Goal: Information Seeking & Learning: Learn about a topic

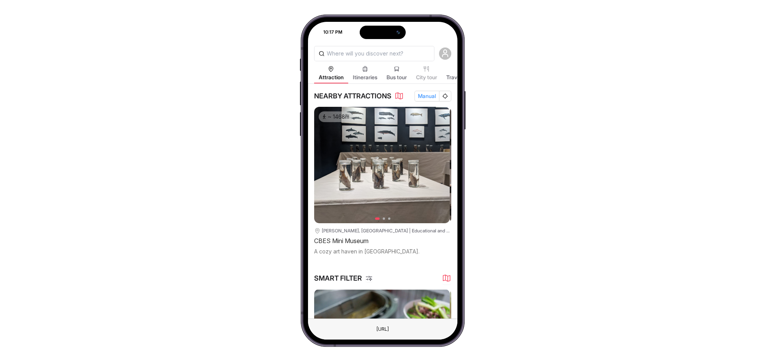
click at [429, 92] on span "Manual" at bounding box center [427, 96] width 18 height 9
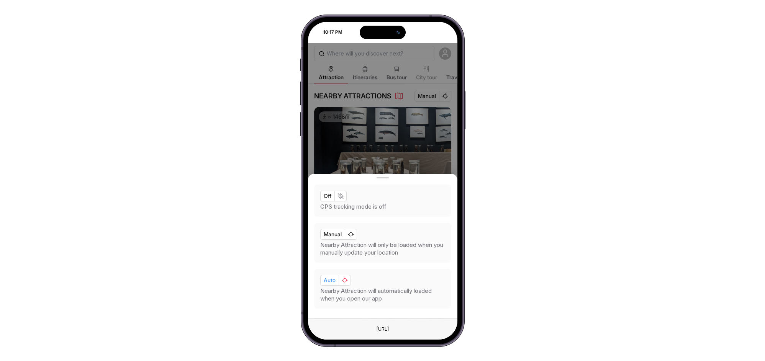
click at [328, 280] on span "Auto" at bounding box center [330, 280] width 12 height 9
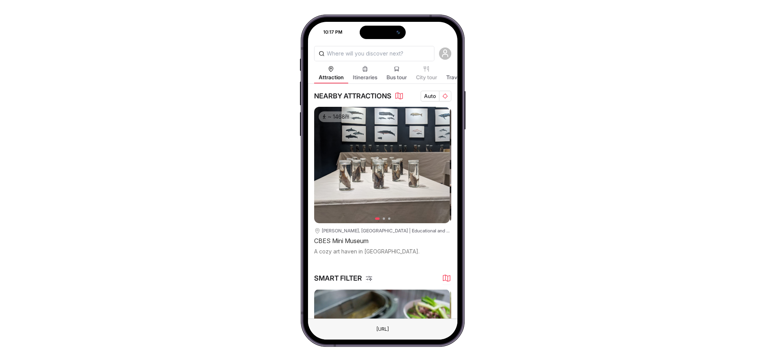
scroll to position [0, 138]
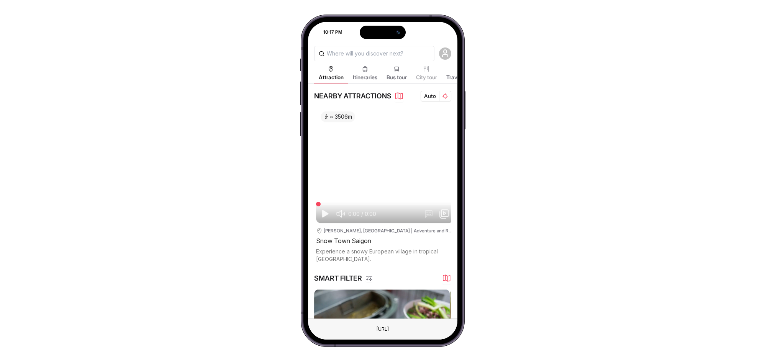
drag, startPoint x: 425, startPoint y: 236, endPoint x: 355, endPoint y: 242, distance: 70.0
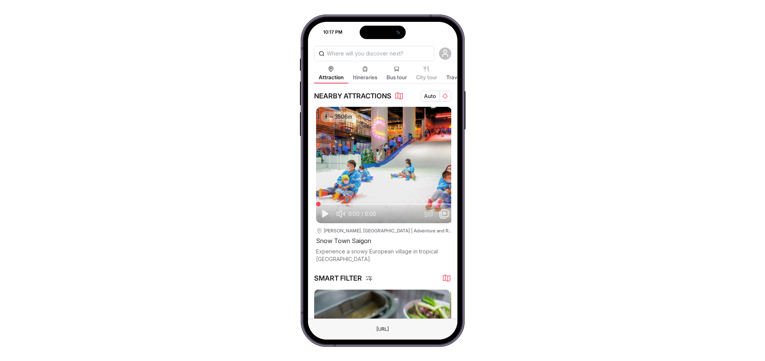
click at [367, 239] on div "~ 1468m 1 2 3 Hồ Chí Minh, Vietnam | Educational and Science Centers CBES Mini …" at bounding box center [382, 185] width 137 height 156
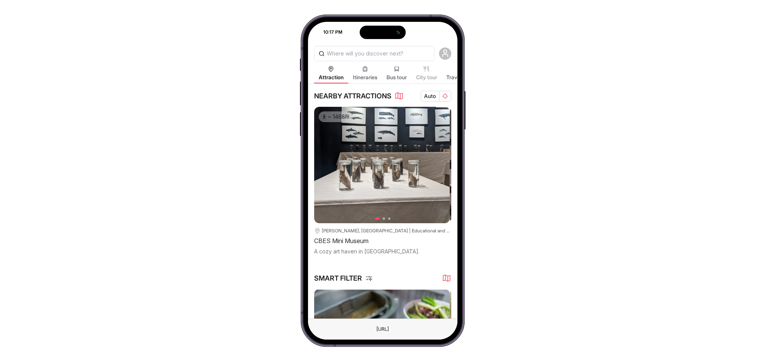
drag, startPoint x: 373, startPoint y: 253, endPoint x: 411, endPoint y: 247, distance: 38.4
click at [411, 247] on div "~ 1468m 1 2 3 Hồ Chí Minh, Vietnam | Educational and Science Centers CBES Mini …" at bounding box center [382, 185] width 137 height 156
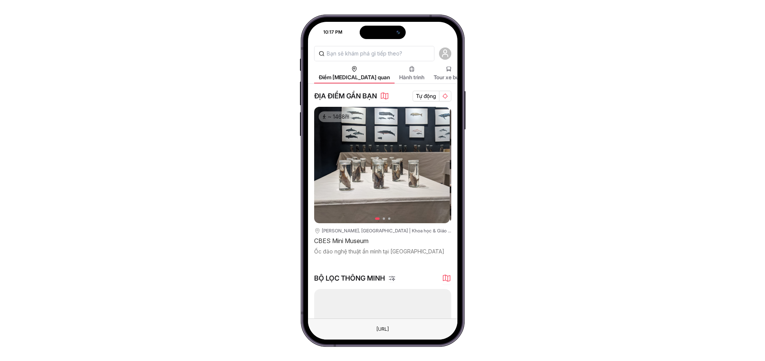
scroll to position [0, 138]
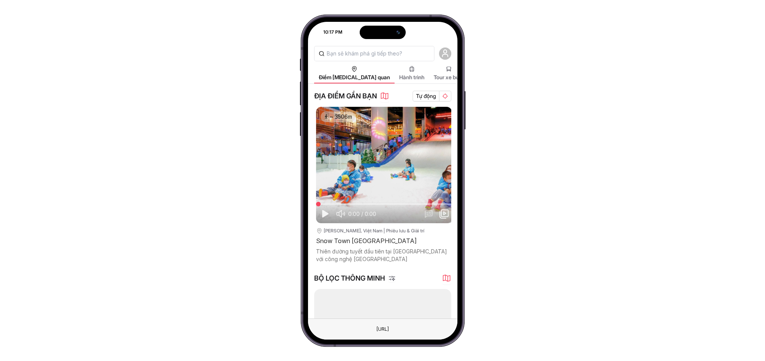
drag, startPoint x: 415, startPoint y: 245, endPoint x: 362, endPoint y: 247, distance: 52.2
click at [362, 248] on div "~ 1468m 1 2 [GEOGRAPHIC_DATA][PERSON_NAME], [GEOGRAPHIC_DATA] | Khoa học & Giáo…" at bounding box center [382, 185] width 137 height 156
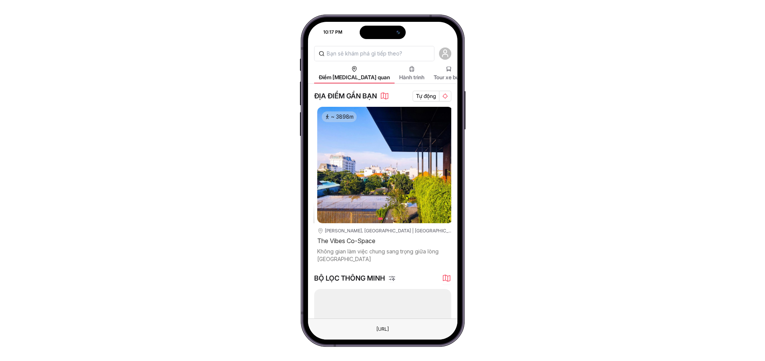
drag, startPoint x: 421, startPoint y: 245, endPoint x: 376, endPoint y: 248, distance: 45.3
click at [376, 248] on div "~ 1468m 1 2 3 Hồ Chí Minh, Việt Nam | Khoa học & Giáo dục CBES Mini Museum Ốc đ…" at bounding box center [382, 185] width 137 height 156
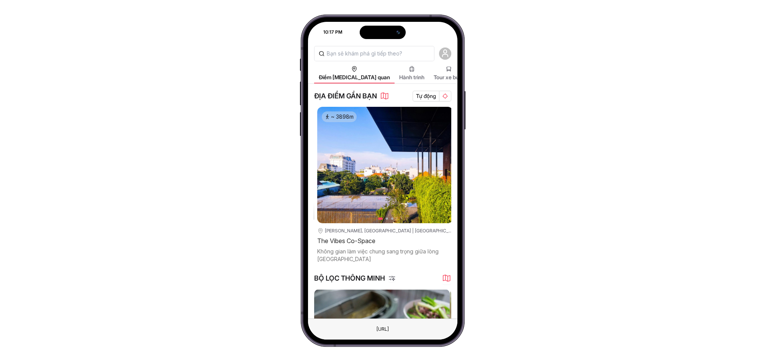
scroll to position [0, 416]
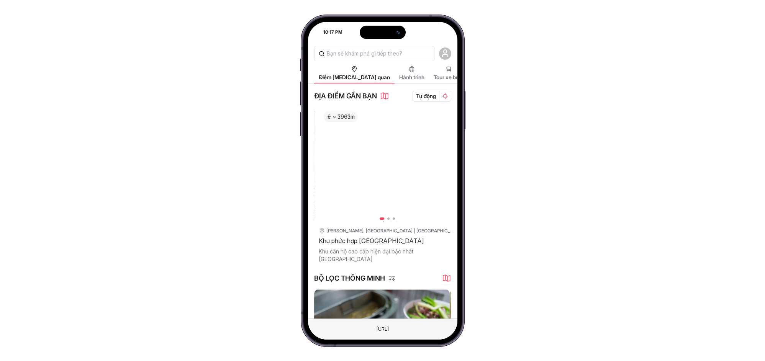
drag, startPoint x: 423, startPoint y: 248, endPoint x: 383, endPoint y: 256, distance: 41.0
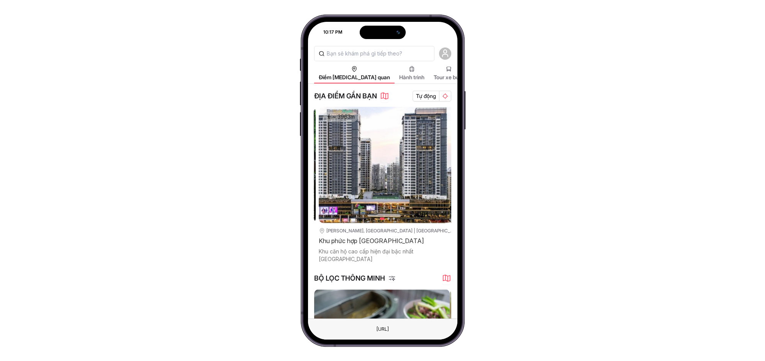
click at [383, 256] on div "~ 1468m 1 2 3 Hồ Chí Minh, Việt Nam | Khoa học & Giáo dục CBES Mini Museum Ốc đ…" at bounding box center [382, 185] width 137 height 156
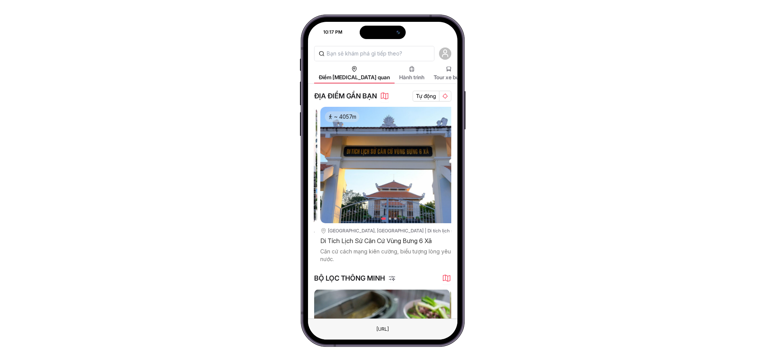
drag, startPoint x: 427, startPoint y: 250, endPoint x: 384, endPoint y: 250, distance: 43.3
click at [384, 250] on div "~ 1468m 1 2 3 Hồ Chí Minh, Việt Nam | Khoa học & Giáo dục CBES Mini Museum Ốc đ…" at bounding box center [382, 185] width 137 height 156
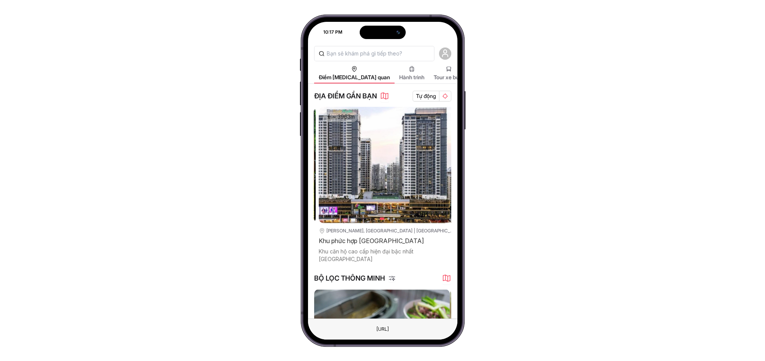
drag, startPoint x: 369, startPoint y: 248, endPoint x: 407, endPoint y: 249, distance: 38.3
click at [407, 249] on div "~ 1468m 1 2 3 Hồ Chí Minh, Việt Nam | Khoa học & Giáo dục CBES Mini Museum Ốc đ…" at bounding box center [382, 185] width 137 height 156
drag, startPoint x: 411, startPoint y: 249, endPoint x: 379, endPoint y: 253, distance: 32.5
click at [379, 253] on div "Khu căn hộ cao cấp hiện đại bậc nhất Thủ Đức" at bounding box center [387, 255] width 137 height 15
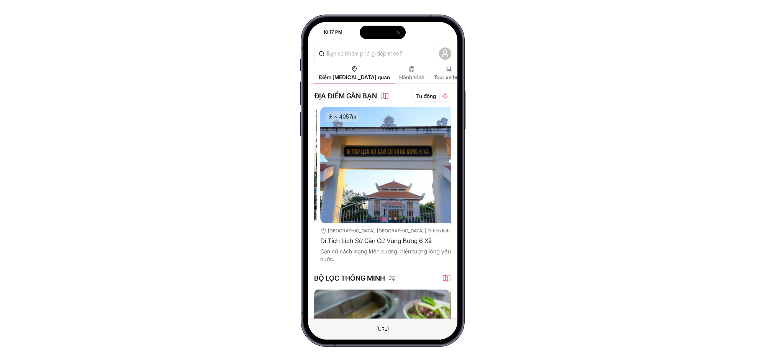
drag, startPoint x: 423, startPoint y: 251, endPoint x: 375, endPoint y: 247, distance: 47.6
click at [375, 247] on div "~ 1468m 1 2 3 Hồ Chí Minh, Việt Nam | Khoa học & Giáo dục CBES Mini Museum Ốc đ…" at bounding box center [382, 185] width 137 height 156
drag, startPoint x: 425, startPoint y: 242, endPoint x: 369, endPoint y: 243, distance: 56.3
click at [369, 243] on div "Di Tích Lịch Sử Căn Cứ Vùng Bưng 6 Xã" at bounding box center [388, 241] width 137 height 11
drag, startPoint x: 420, startPoint y: 246, endPoint x: 365, endPoint y: 248, distance: 54.8
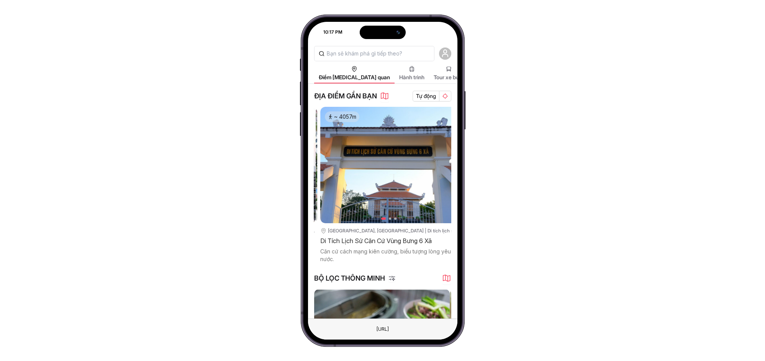
click at [365, 248] on div "~ 4057m 1 2 3 Hồ Chí Minh, Việt Nam | Di tích lịch sử Di Tích Lịch Sử Căn Cứ Vù…" at bounding box center [388, 185] width 137 height 156
drag, startPoint x: 411, startPoint y: 250, endPoint x: 368, endPoint y: 247, distance: 43.0
click at [368, 248] on div "Căn cứ cách mạng kiên cường, biểu tượng lòng yêu nước." at bounding box center [388, 255] width 137 height 15
drag, startPoint x: 397, startPoint y: 247, endPoint x: 446, endPoint y: 246, distance: 49.1
click at [431, 242] on div "~ 1468m 1 2 3 Hồ Chí Minh, Việt Nam | Khoa học & Giáo dục CBES Mini Museum Ốc đ…" at bounding box center [382, 185] width 137 height 156
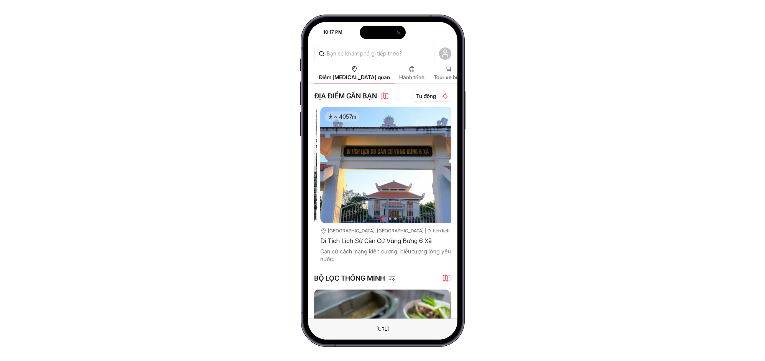
drag, startPoint x: 397, startPoint y: 246, endPoint x: 376, endPoint y: 244, distance: 21.1
click at [376, 244] on div "~ 1468m 1 2 3 Hồ Chí Minh, Việt Nam | Khoa học & Giáo dục CBES Mini Museum Ốc đ…" at bounding box center [382, 185] width 137 height 156
drag, startPoint x: 415, startPoint y: 250, endPoint x: 373, endPoint y: 250, distance: 42.1
click at [373, 250] on div "Căn cứ cách mạng kiên cường, biểu tượng lòng yêu nước." at bounding box center [388, 255] width 137 height 15
drag, startPoint x: 413, startPoint y: 250, endPoint x: 369, endPoint y: 252, distance: 44.1
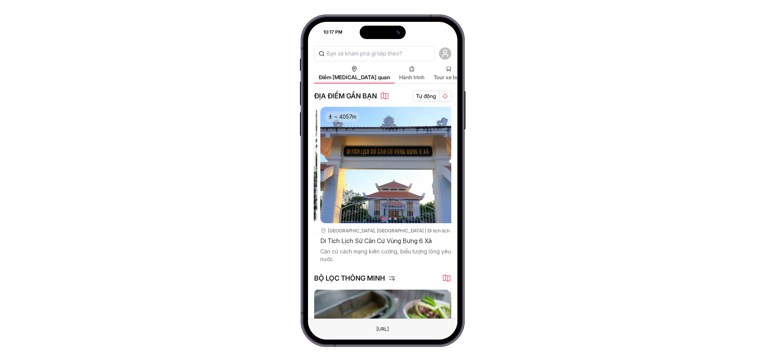
click at [369, 252] on div "Căn cứ cách mạng kiên cường, biểu tượng lòng yêu nước." at bounding box center [388, 255] width 137 height 15
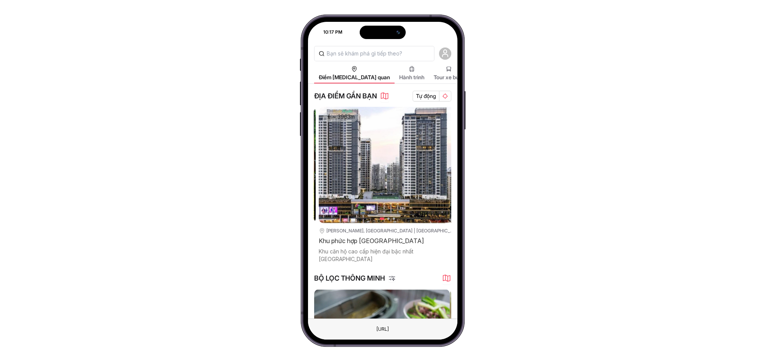
drag, startPoint x: 362, startPoint y: 249, endPoint x: 403, endPoint y: 247, distance: 41.4
click at [403, 247] on div "~ 1468m 1 2 3 Hồ Chí Minh, Việt Nam | Khoa học & Giáo dục CBES Mini Museum Ốc đ…" at bounding box center [382, 185] width 137 height 156
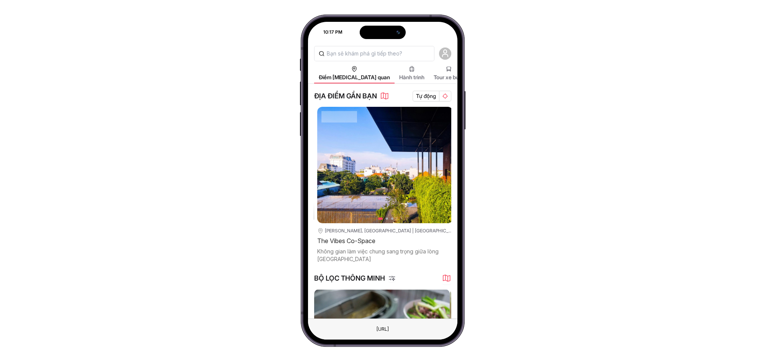
drag, startPoint x: 372, startPoint y: 252, endPoint x: 409, endPoint y: 250, distance: 37.6
click at [411, 250] on div "~ 1468m 1 2 3 Hồ Chí Minh, Việt Nam | Khoa học & Giáo dục CBES Mini Museum Ốc đ…" at bounding box center [382, 185] width 137 height 156
drag, startPoint x: 365, startPoint y: 249, endPoint x: 338, endPoint y: 254, distance: 27.3
click at [338, 254] on div "Không gian làm việc chung sang trọng giữa lòng Sài Gòn" at bounding box center [385, 255] width 137 height 15
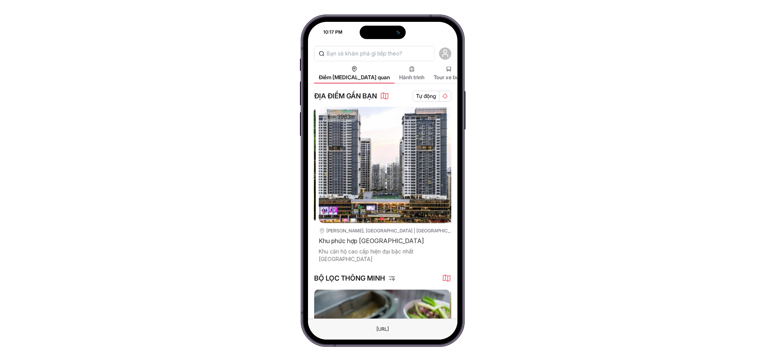
drag, startPoint x: 392, startPoint y: 252, endPoint x: 338, endPoint y: 251, distance: 54.4
click at [338, 251] on div "~ 1468m 1 2 3 Hồ Chí Minh, Việt Nam | Khoa học & Giáo dục CBES Mini Museum Ốc đ…" at bounding box center [382, 185] width 137 height 156
click at [377, 241] on div "Khu phức hợp Estella Heights" at bounding box center [387, 241] width 137 height 11
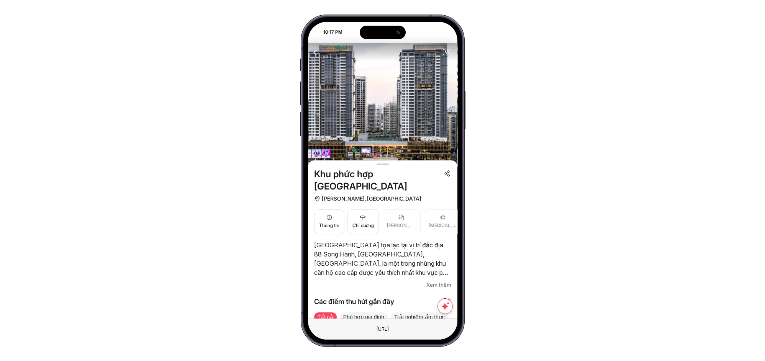
click at [430, 280] on span "Xem thêm" at bounding box center [438, 284] width 25 height 9
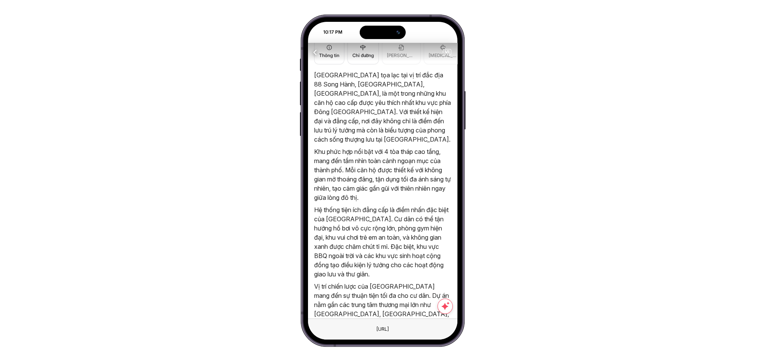
scroll to position [284, 0]
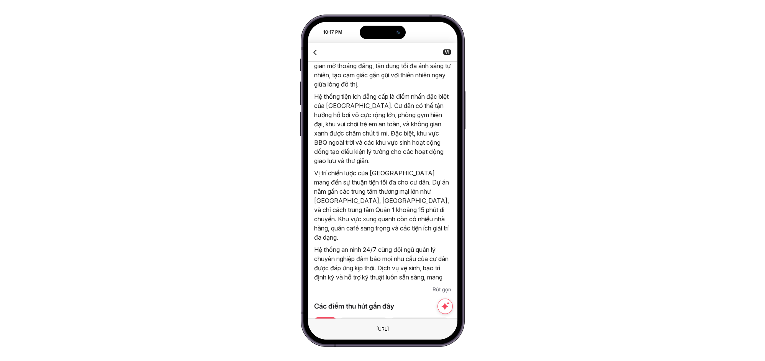
drag, startPoint x: 380, startPoint y: 219, endPoint x: 400, endPoint y: 238, distance: 27.9
click at [400, 245] on p "Hệ thống an ninh 24/7 cùng đội ngũ quản lý chuyên nghiệp đảm bảo mọi nhu cầu củ…" at bounding box center [382, 268] width 137 height 46
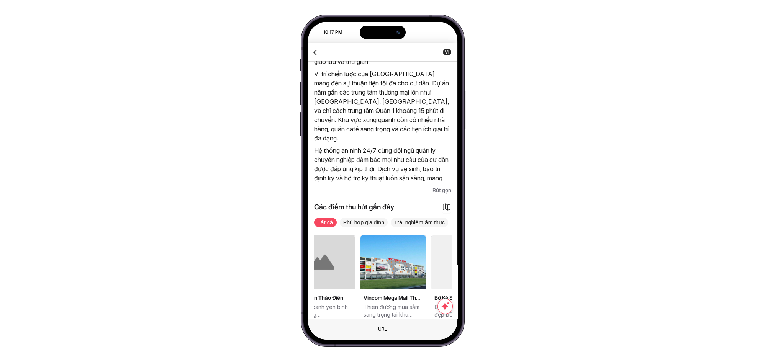
scroll to position [0, 142]
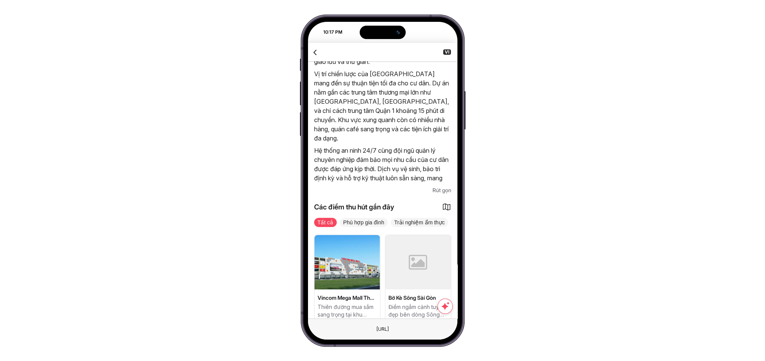
drag, startPoint x: 422, startPoint y: 276, endPoint x: 347, endPoint y: 279, distance: 75.1
click at [310, 279] on div "Cầu Sài Gòn Cầu bê tông cốt thép dự ứng lực, chứng nhân lịch sử Sài Gòn. Công v…" at bounding box center [240, 278] width 137 height 87
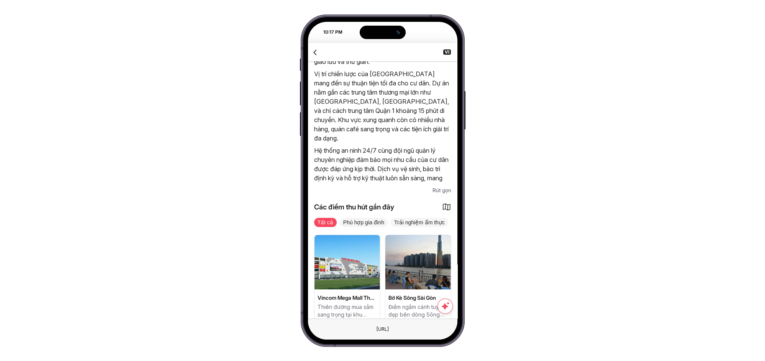
drag, startPoint x: 430, startPoint y: 270, endPoint x: 374, endPoint y: 268, distance: 56.0
click at [310, 268] on div "Cầu Sài Gòn Cầu bê tông cốt thép dự ứng lực, chứng nhân lịch sử Sài Gòn. Công v…" at bounding box center [240, 278] width 137 height 87
drag, startPoint x: 358, startPoint y: 270, endPoint x: 359, endPoint y: 275, distance: 4.3
click at [359, 275] on img at bounding box center [349, 262] width 66 height 54
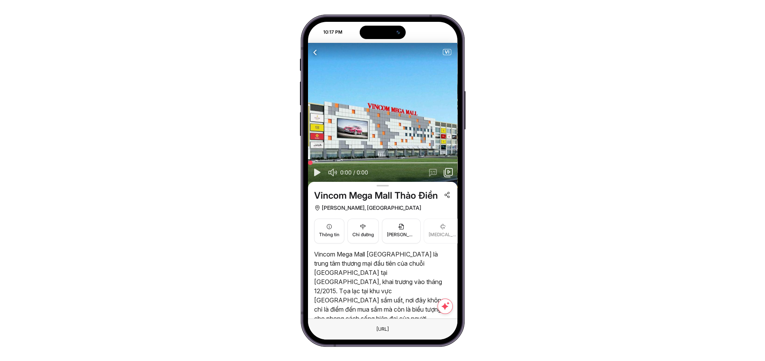
drag, startPoint x: 398, startPoint y: 276, endPoint x: 372, endPoint y: 281, distance: 27.3
click at [372, 281] on p "Vincom Mega Mall Thảo Điền là trung tâm thương mại đầu tiên của chuỗi Vincom Me…" at bounding box center [382, 291] width 137 height 83
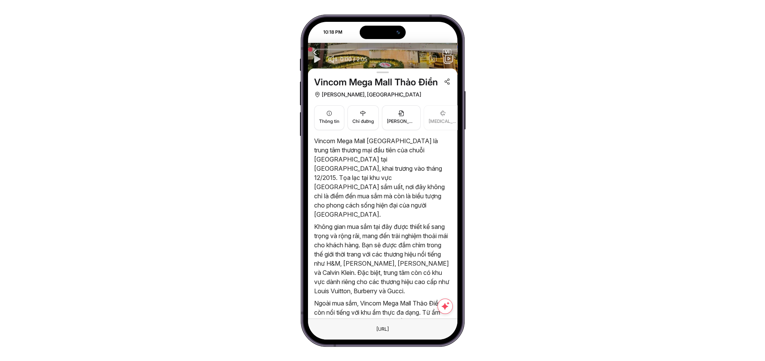
scroll to position [170, 0]
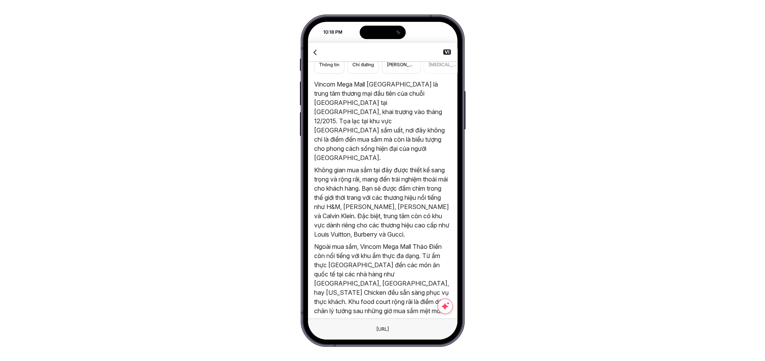
click at [314, 49] on icon "button" at bounding box center [316, 53] width 10 height 10
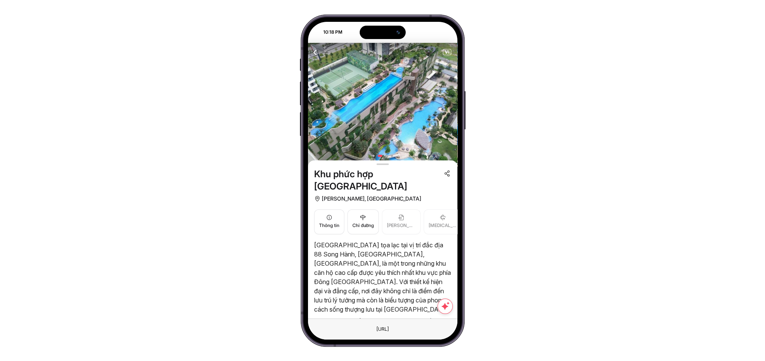
click at [313, 48] on icon "button" at bounding box center [316, 53] width 10 height 10
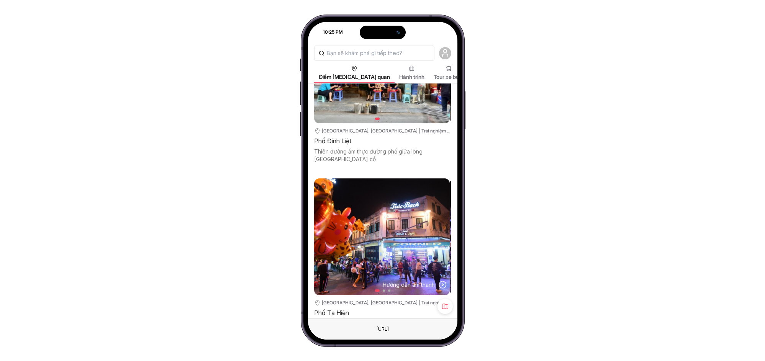
scroll to position [511, 0]
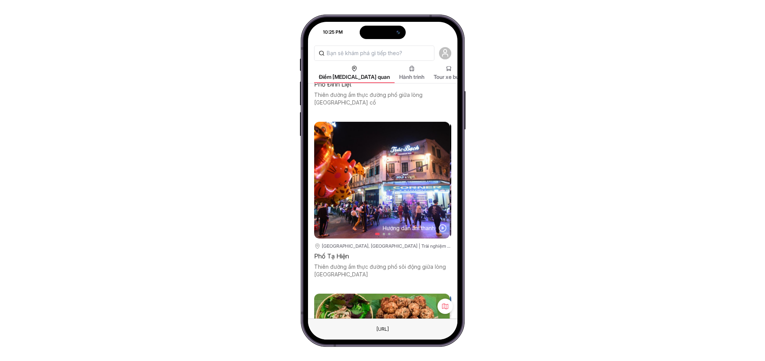
click at [328, 251] on div "Phố Tạ Hiện" at bounding box center [382, 256] width 137 height 11
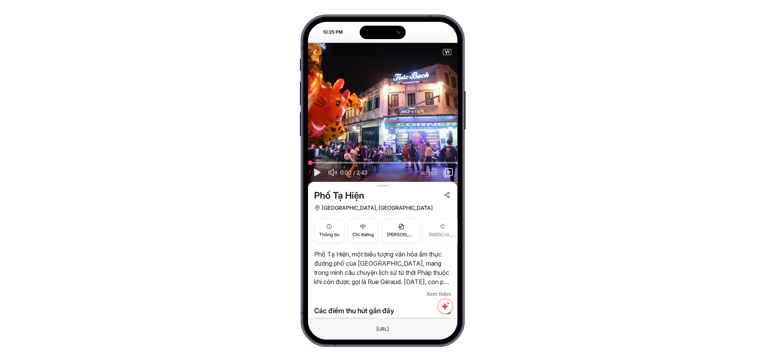
scroll to position [57, 0]
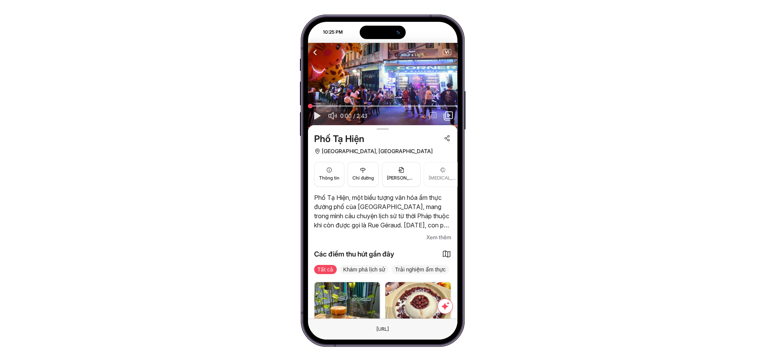
click at [437, 236] on span "Xem thêm" at bounding box center [438, 237] width 25 height 9
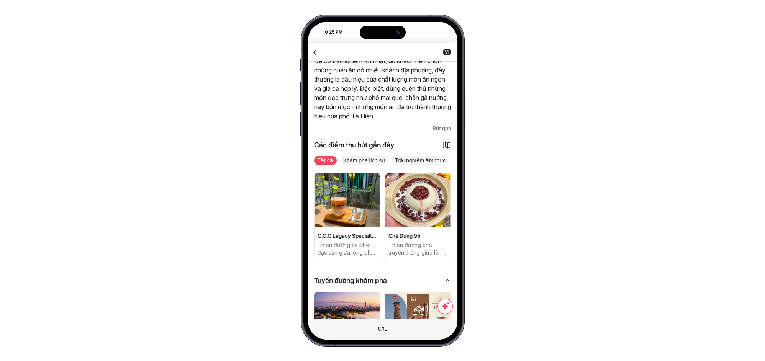
scroll to position [511, 0]
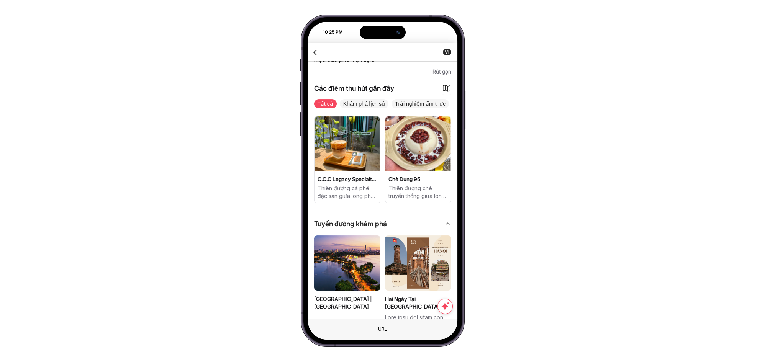
click at [364, 187] on p "Thiên đường cà phê đặc sản giữa lòng phố cổ Hà Nội" at bounding box center [347, 192] width 59 height 15
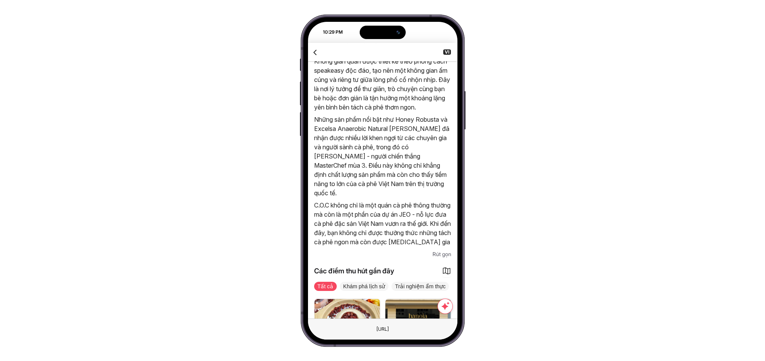
scroll to position [416, 0]
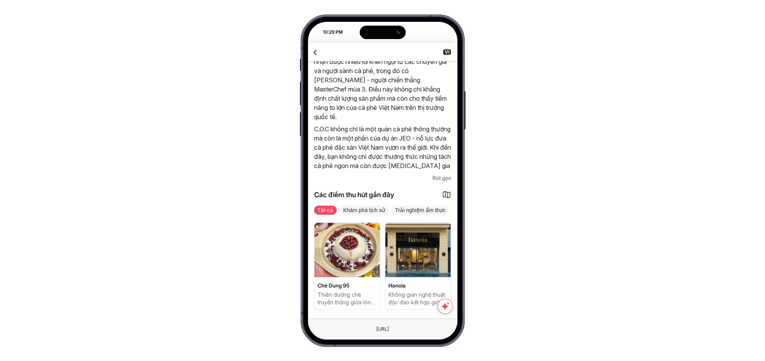
click at [315, 52] on icon "button" at bounding box center [316, 53] width 10 height 10
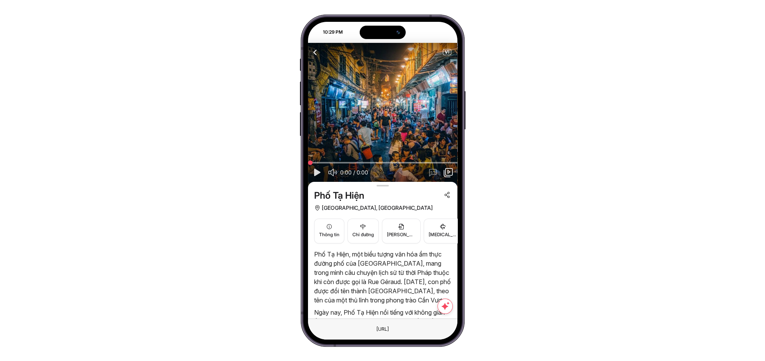
click at [317, 54] on icon "button" at bounding box center [316, 53] width 10 height 10
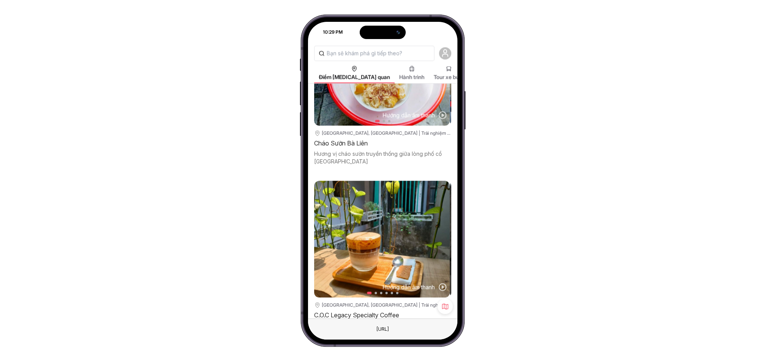
scroll to position [2211, 0]
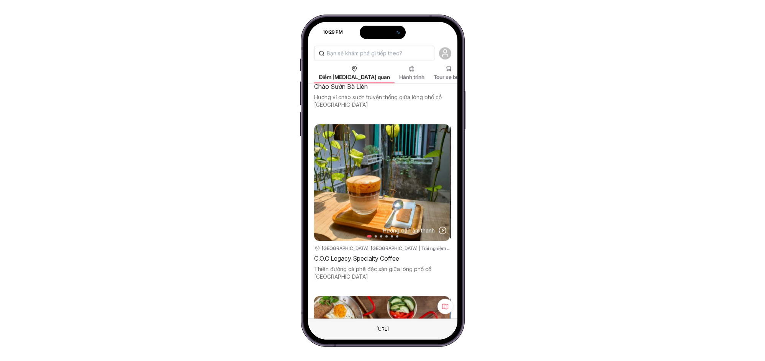
click at [445, 306] on icon at bounding box center [445, 307] width 8 height 8
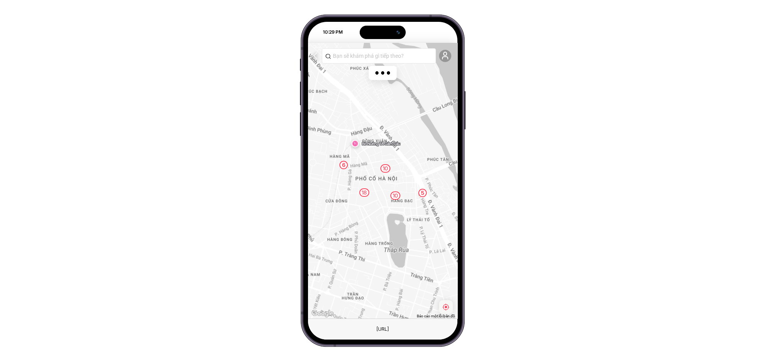
click at [385, 172] on div "10" at bounding box center [385, 168] width 10 height 8
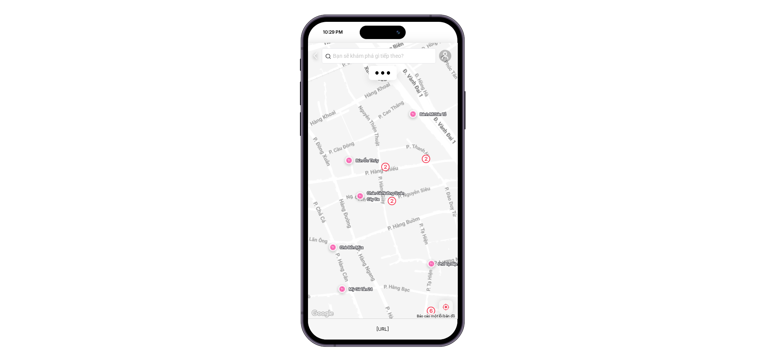
click at [350, 161] on img at bounding box center [349, 160] width 6 height 6
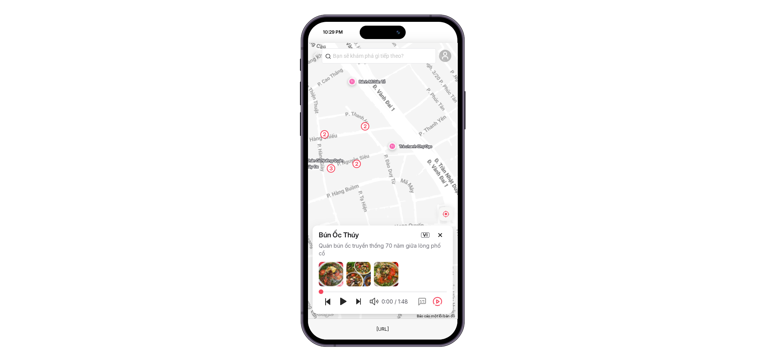
drag, startPoint x: 405, startPoint y: 181, endPoint x: 342, endPoint y: 144, distance: 72.9
click at [342, 144] on div "7 Phố Tạ Hiện 3 2 3 2 2 Bánh Mì Dân Tổ Chân Gà Nướng Quán Cây Đa 2 Trà chanh Ch…" at bounding box center [382, 181] width 149 height 276
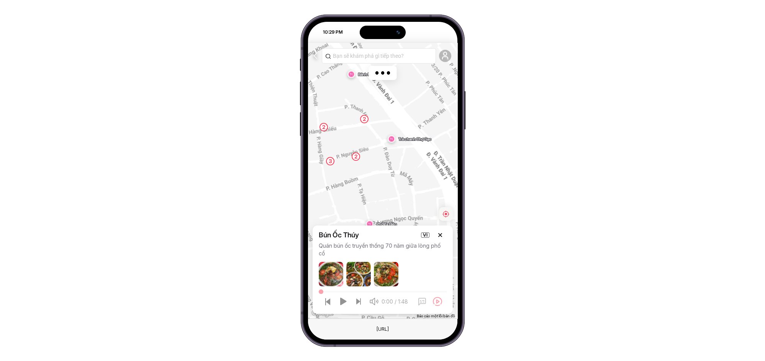
click at [392, 144] on div "7 Phố Tạ Hiện 3 2 Bánh Mì Dân Tổ 2 Trà chanh Chợ Gạo 2" at bounding box center [382, 181] width 149 height 276
click at [393, 141] on img at bounding box center [391, 139] width 6 height 6
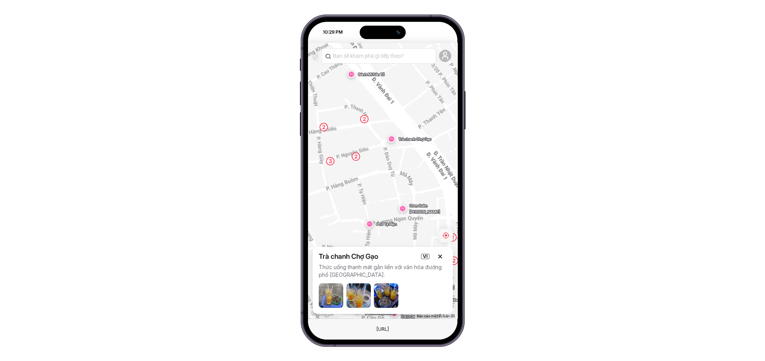
click at [354, 156] on div "2" at bounding box center [356, 156] width 8 height 8
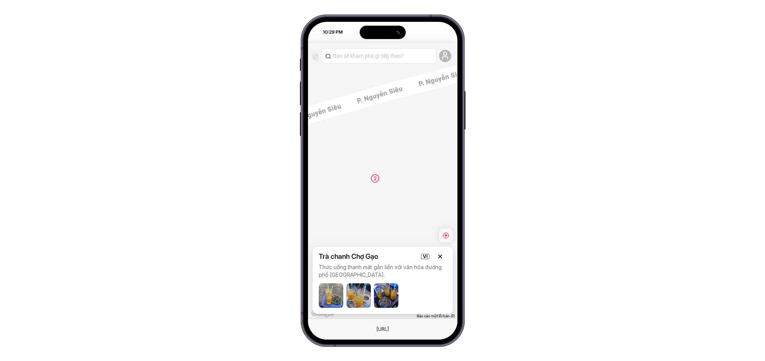
drag, startPoint x: 359, startPoint y: 196, endPoint x: 411, endPoint y: 149, distance: 70.0
click at [411, 149] on div "8 Phố Tạ Hiện 3 2 2 Cơm Sườn Đào Duy Từ Bánh Mì Dân Tổ 2 2 Quán Bún Thang Bà Đứ…" at bounding box center [382, 181] width 149 height 276
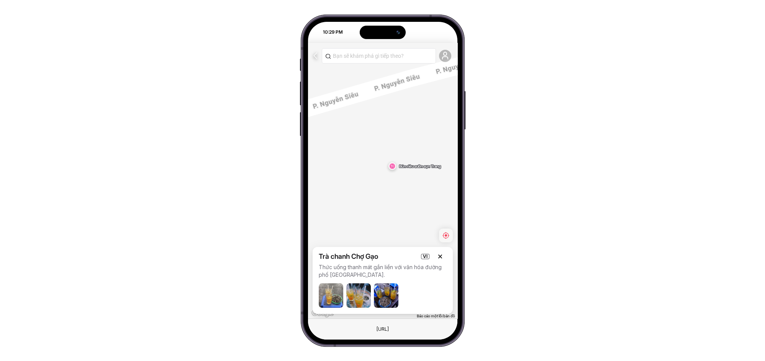
click at [394, 165] on img at bounding box center [392, 166] width 6 height 6
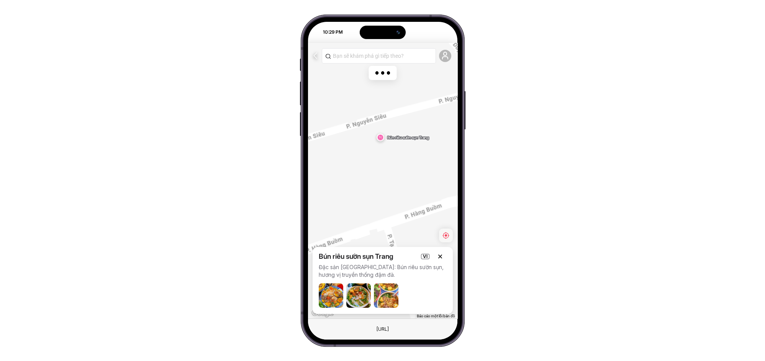
drag, startPoint x: 405, startPoint y: 222, endPoint x: 371, endPoint y: 136, distance: 92.5
click at [372, 136] on div "Bún riêu sườn sụn Trang" at bounding box center [714, 317] width 688 height 387
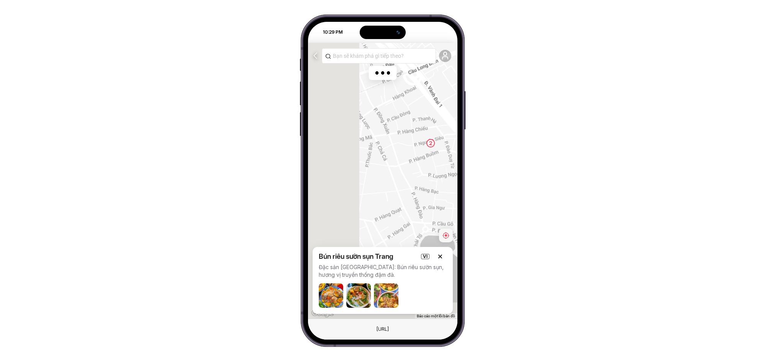
drag, startPoint x: 397, startPoint y: 195, endPoint x: 429, endPoint y: 141, distance: 62.9
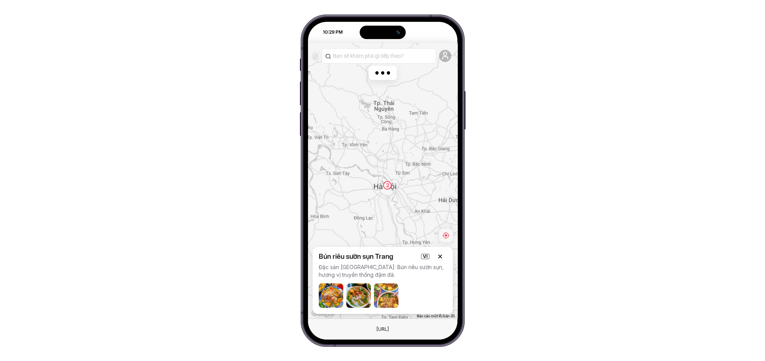
click at [316, 53] on icon "button" at bounding box center [315, 56] width 9 height 10
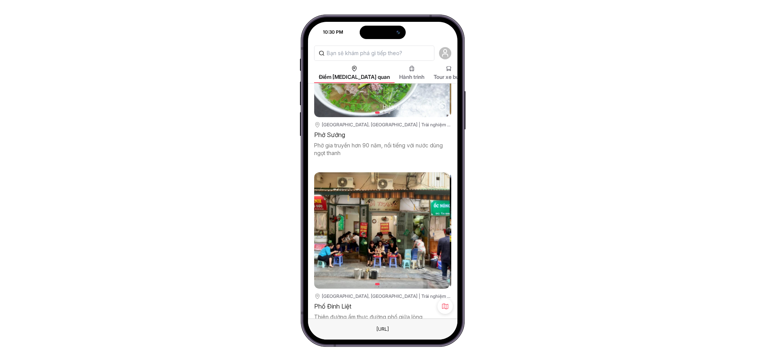
scroll to position [346, 0]
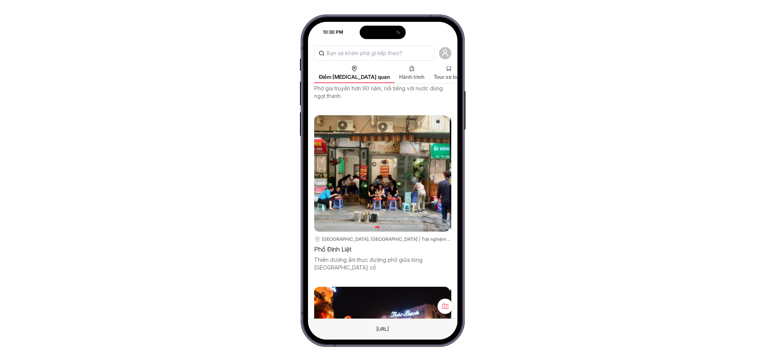
click at [342, 246] on div "Phố Đinh Liệt" at bounding box center [382, 249] width 137 height 11
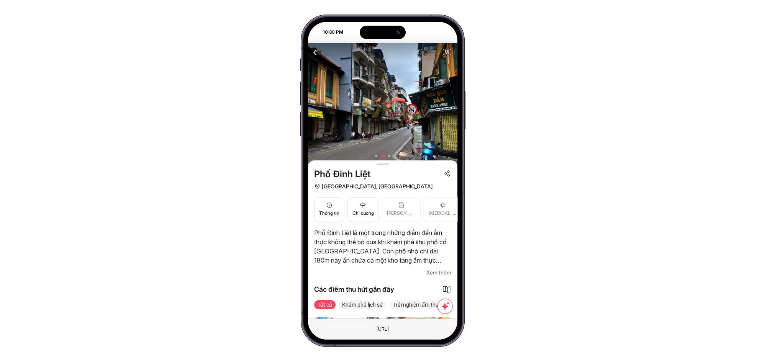
click at [433, 270] on span "Xem thêm" at bounding box center [438, 272] width 25 height 9
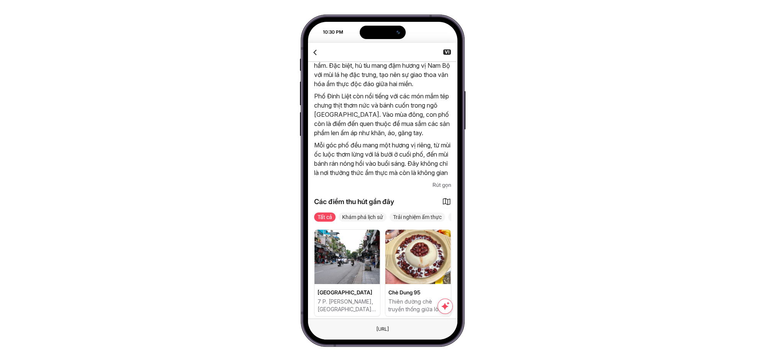
scroll to position [404, 0]
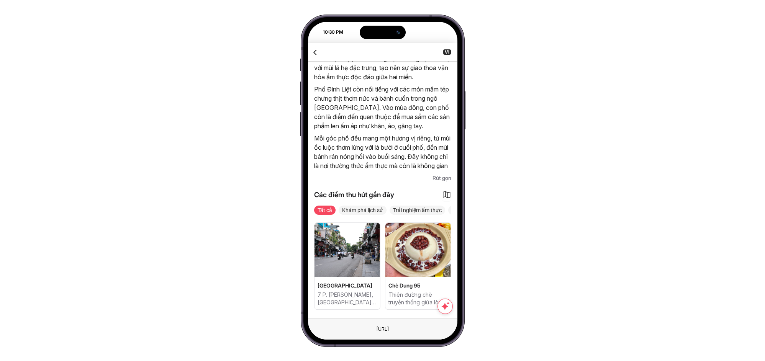
click at [343, 287] on span "Quảng trường Đông Kinh Nghĩa Thục" at bounding box center [347, 286] width 59 height 8
